Goal: Task Accomplishment & Management: Manage account settings

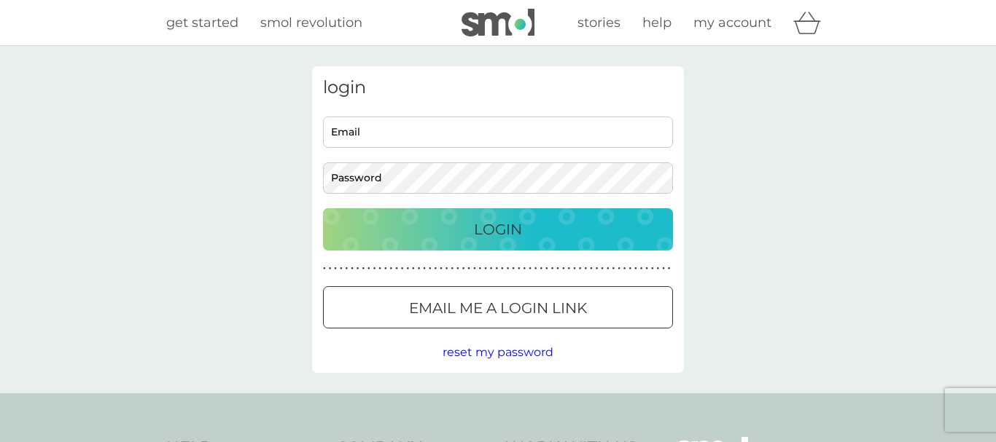
click at [467, 135] on input "Email" at bounding box center [498, 132] width 350 height 31
type input "[PERSON_NAME][EMAIL_ADDRESS][DOMAIN_NAME]"
click at [467, 230] on div "Login" at bounding box center [497, 229] width 321 height 23
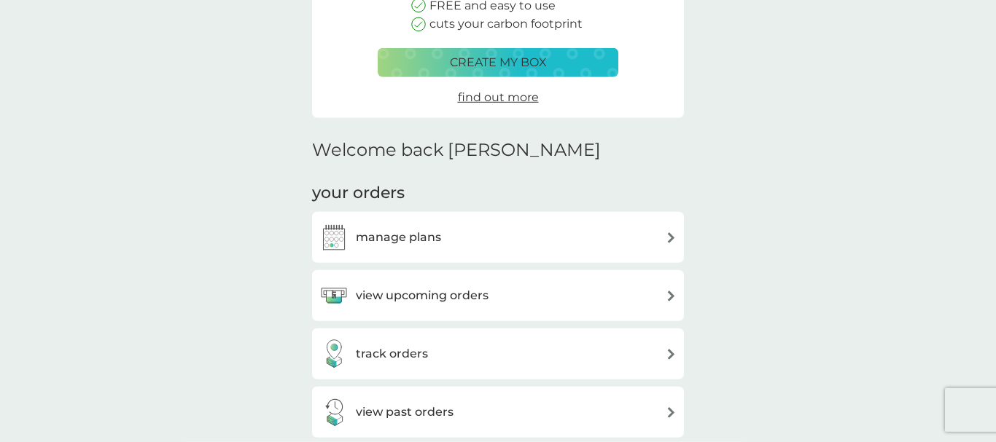
scroll to position [297, 0]
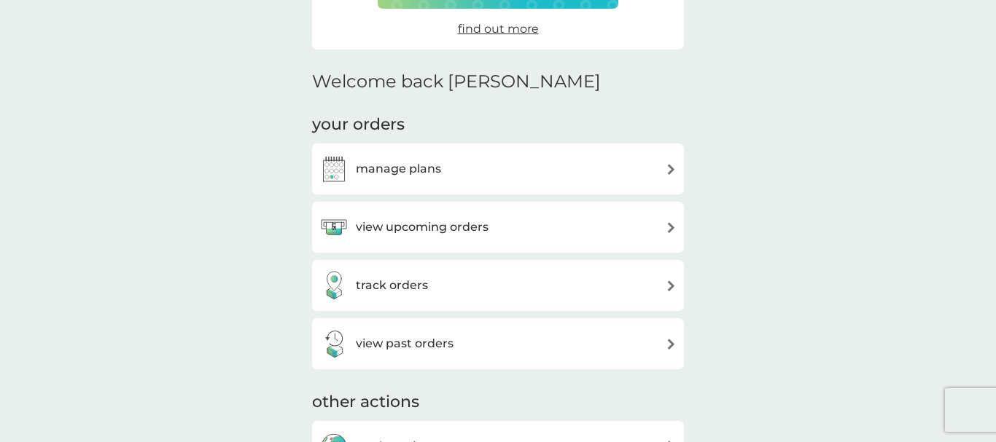
click at [671, 225] on img at bounding box center [671, 227] width 11 height 11
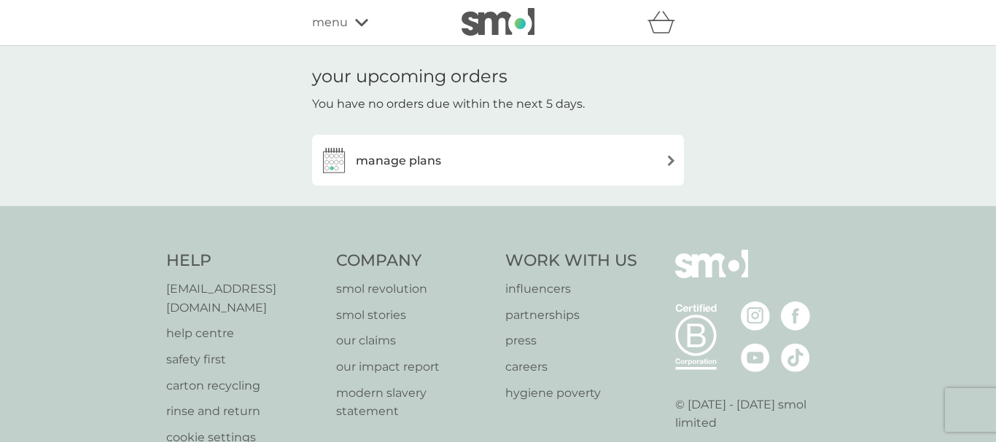
click at [671, 157] on img at bounding box center [671, 160] width 11 height 11
